Goal: Task Accomplishment & Management: Complete application form

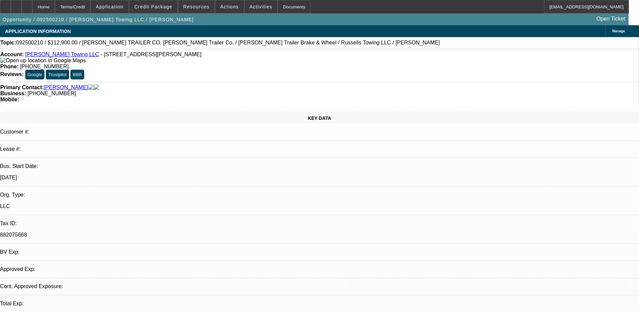
select select "0"
select select "1"
select select "3"
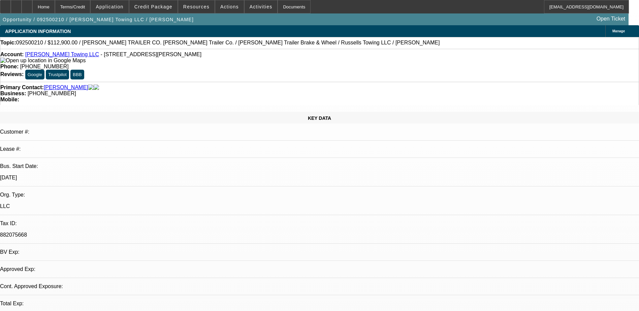
select select "6"
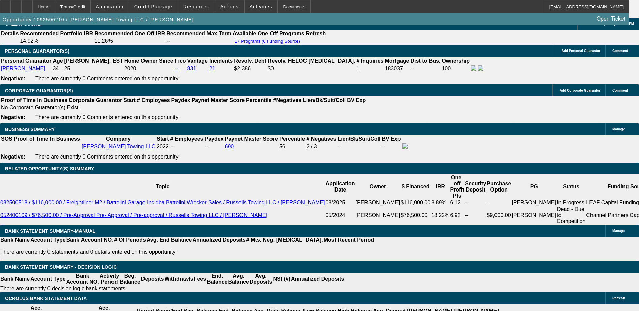
scroll to position [1045, 0]
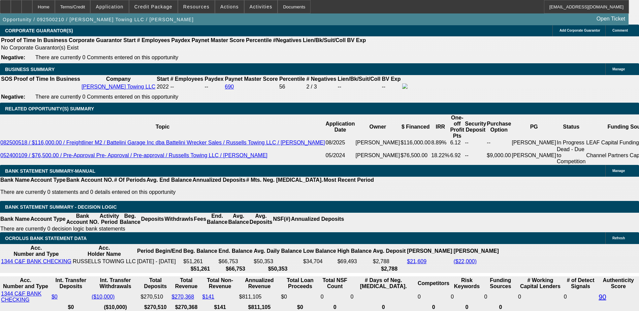
drag, startPoint x: 540, startPoint y: 59, endPoint x: 538, endPoint y: 62, distance: 3.6
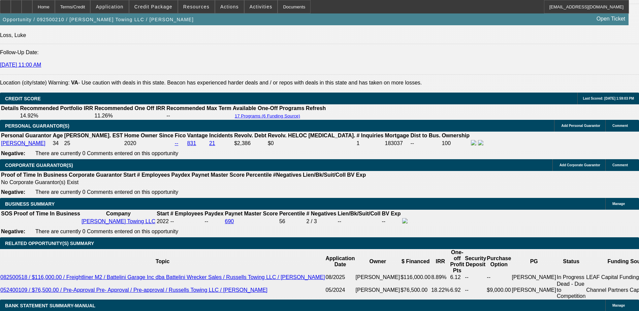
scroll to position [1079, 0]
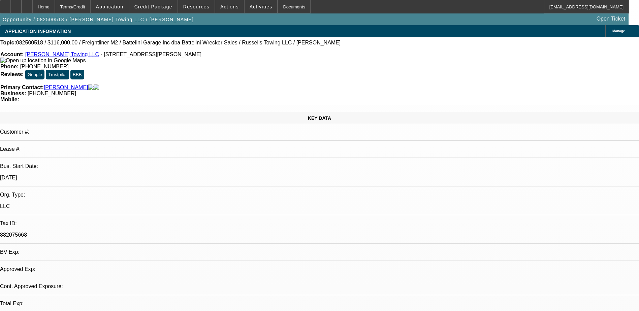
select select "0"
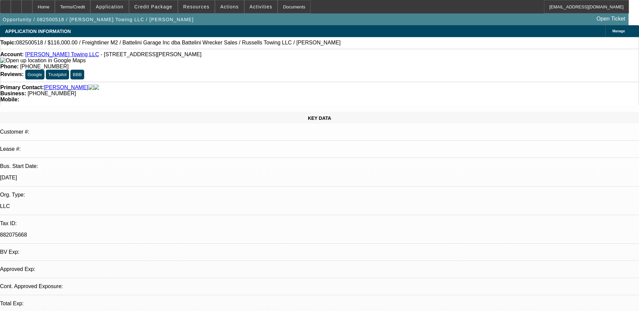
select select "0"
select select "1"
select select "3"
select select "6"
select select "1"
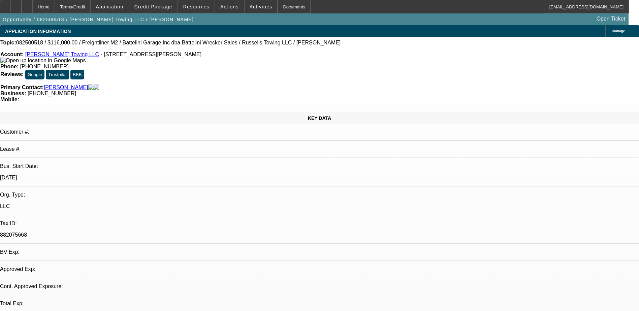
select select "3"
select select "6"
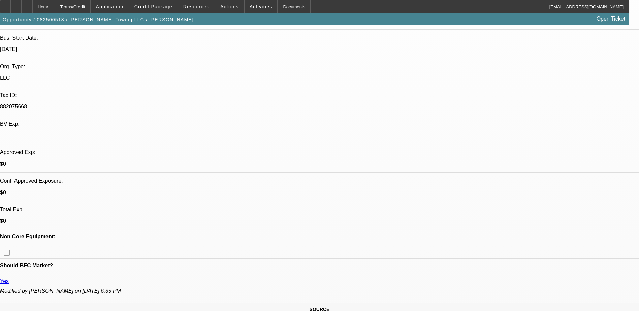
scroll to position [202, 0]
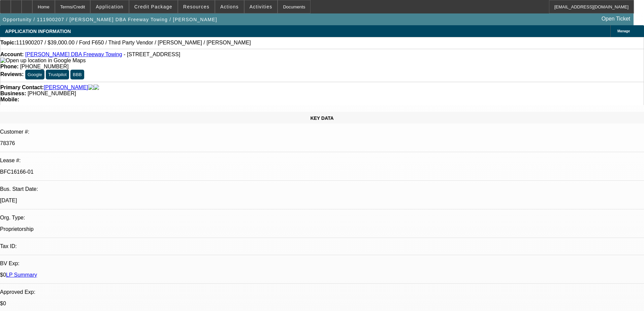
select select "0"
select select "0.1"
select select "0"
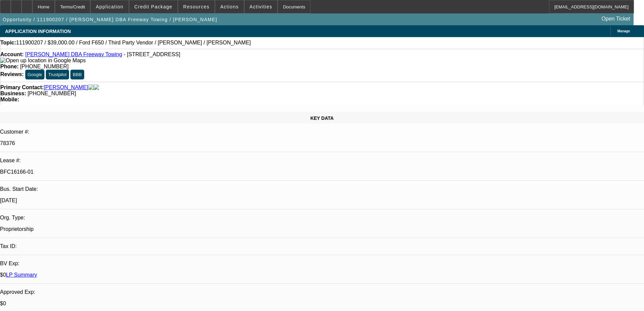
select select "0.1"
select select "0"
select select "0.1"
select select "0"
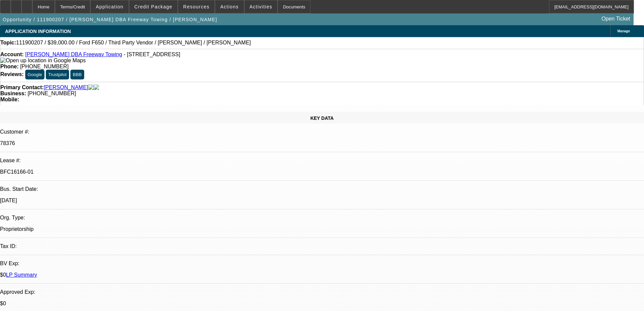
select select "0"
select select "0.1"
select select "1"
select select "4"
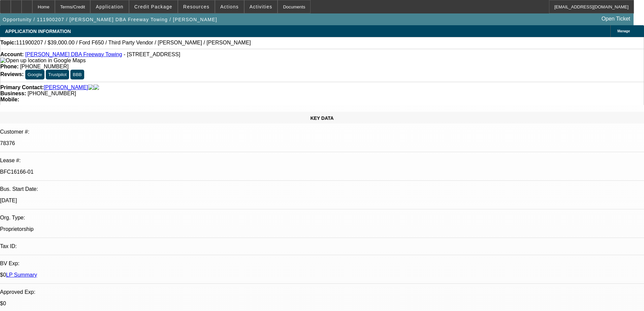
select select "1"
select select "4"
select select "1"
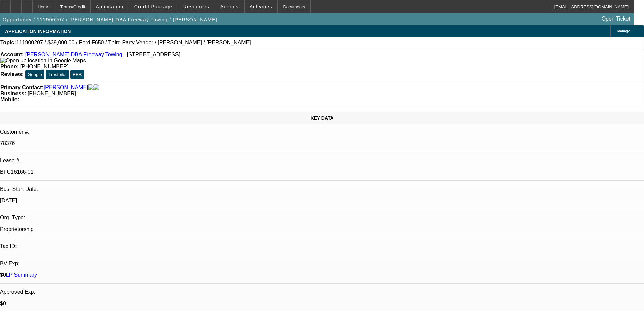
select select "4"
select select "1"
select select "4"
